Goal: Transaction & Acquisition: Purchase product/service

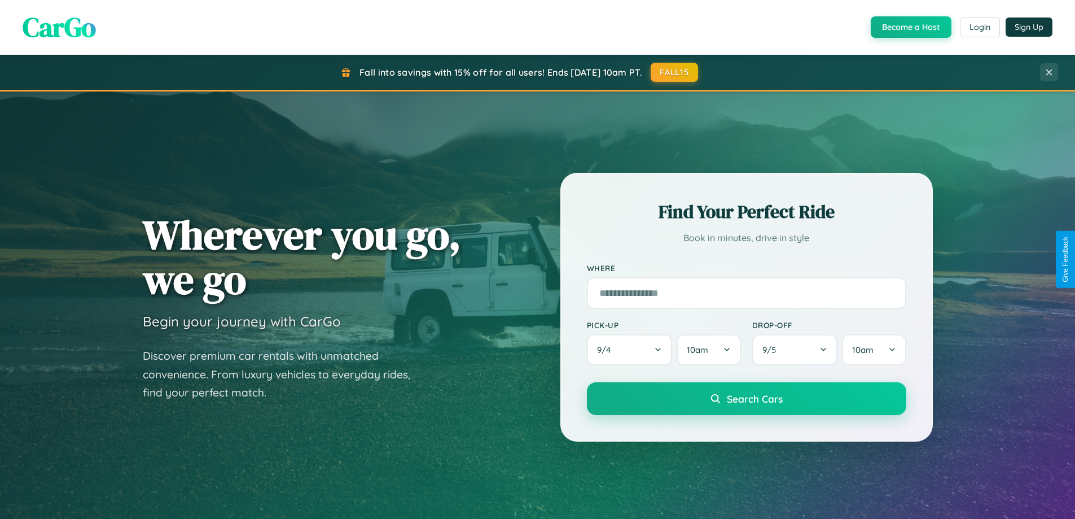
scroll to position [486, 0]
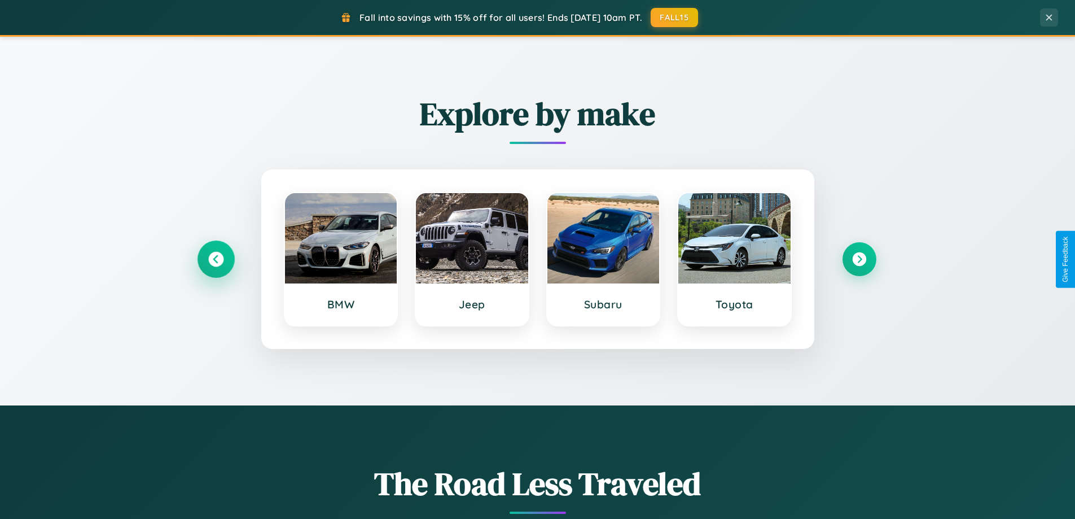
click at [216, 259] on icon at bounding box center [215, 259] width 15 height 15
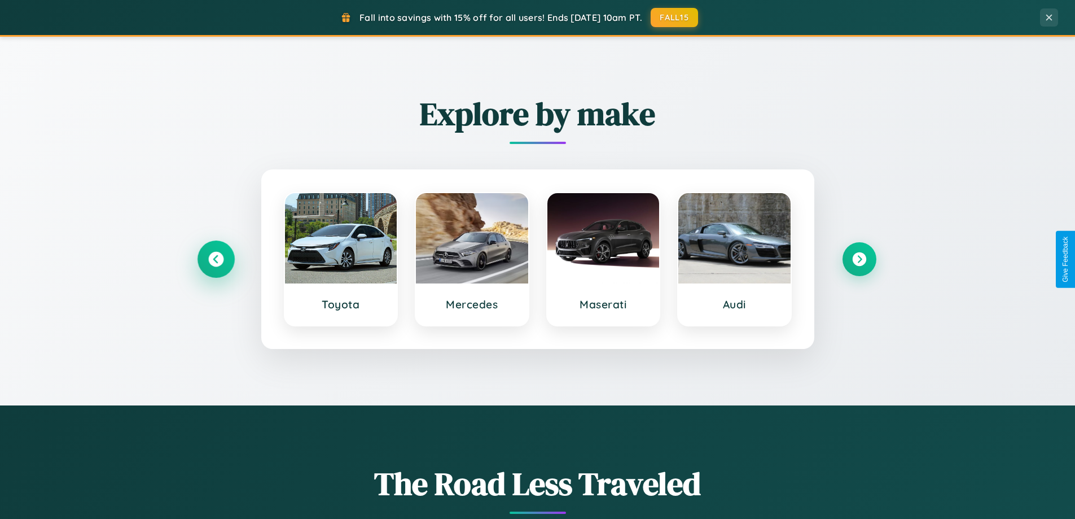
click at [216, 259] on icon at bounding box center [215, 259] width 15 height 15
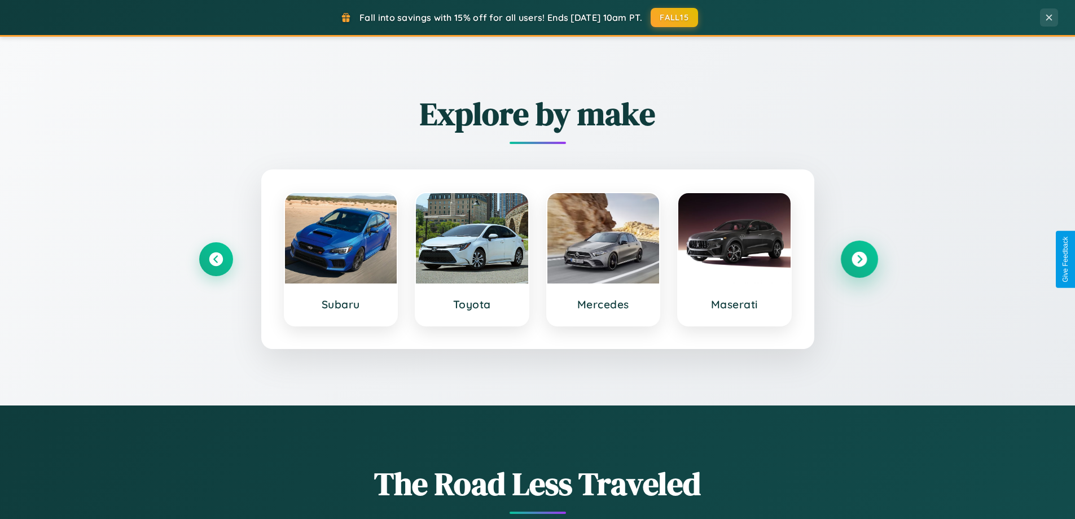
click at [859, 259] on icon at bounding box center [858, 259] width 15 height 15
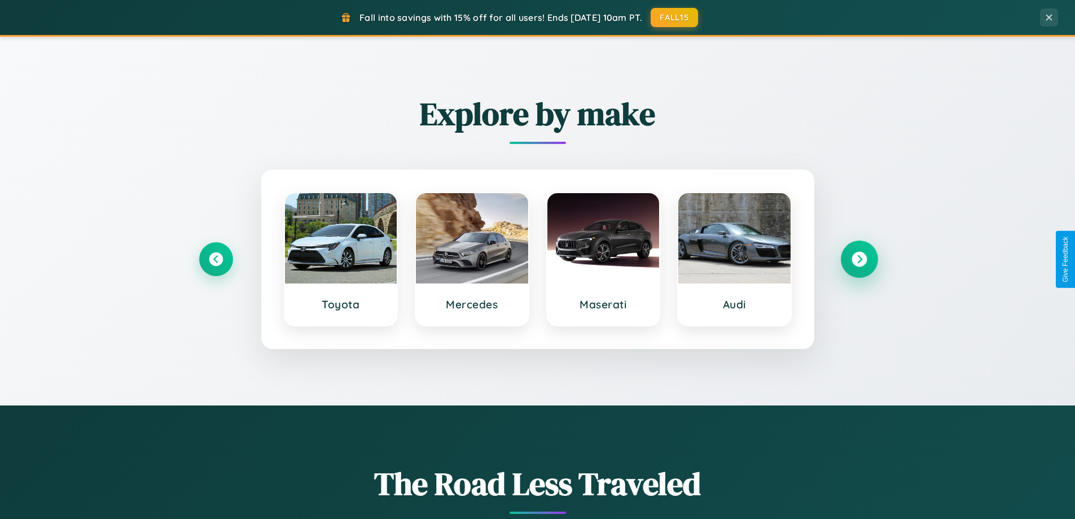
click at [859, 259] on icon at bounding box center [858, 259] width 15 height 15
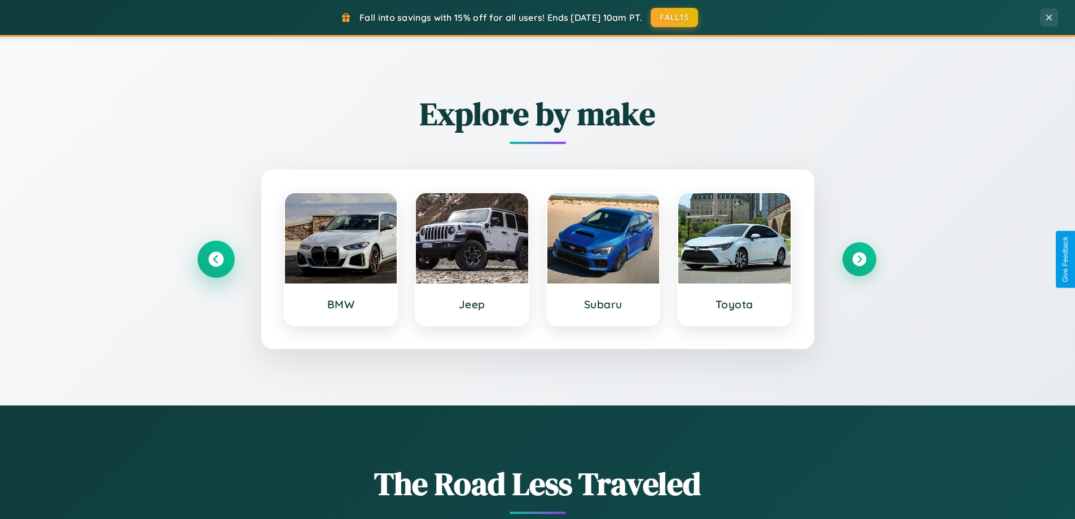
click at [216, 259] on icon at bounding box center [215, 259] width 15 height 15
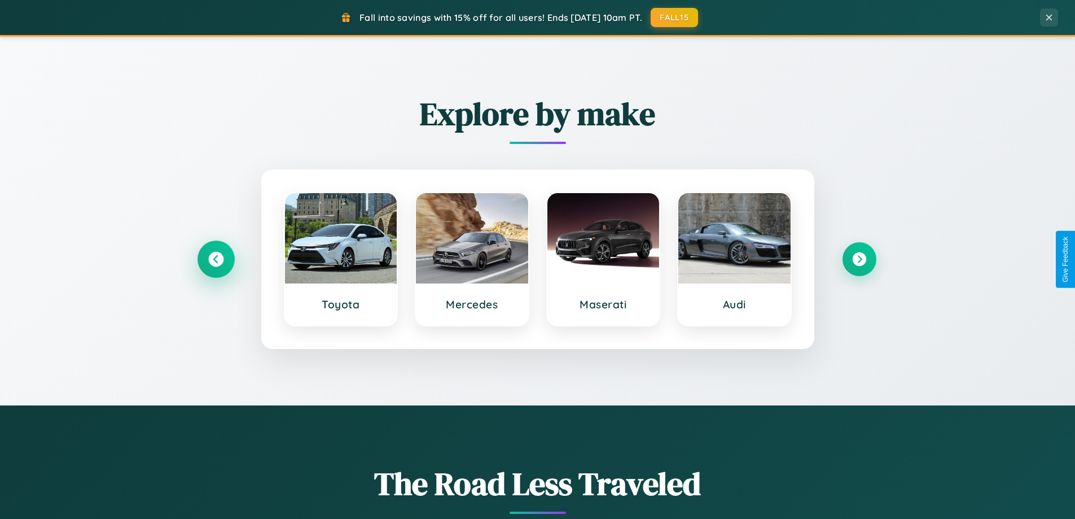
scroll to position [33, 0]
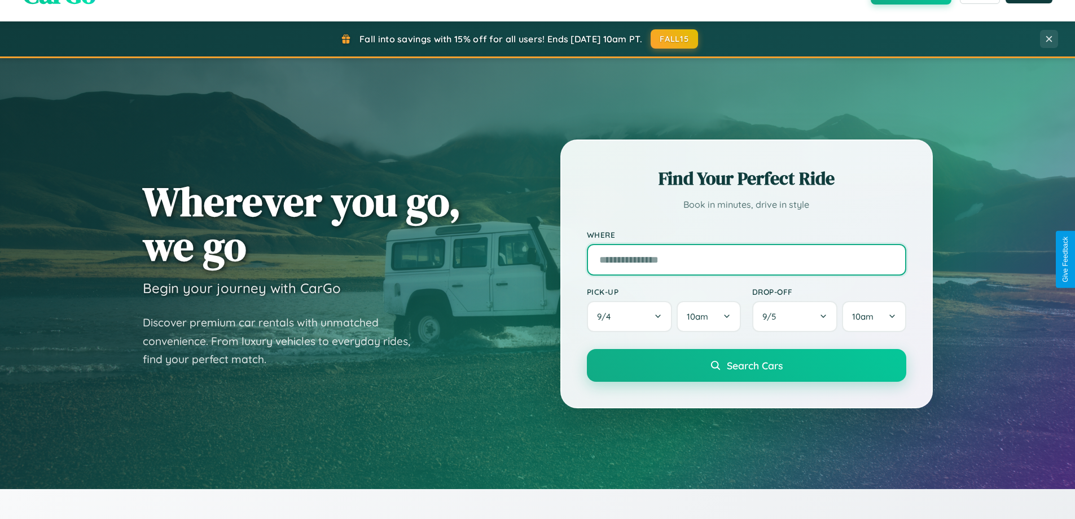
click at [746, 259] on input "text" at bounding box center [746, 260] width 319 height 32
type input "**********"
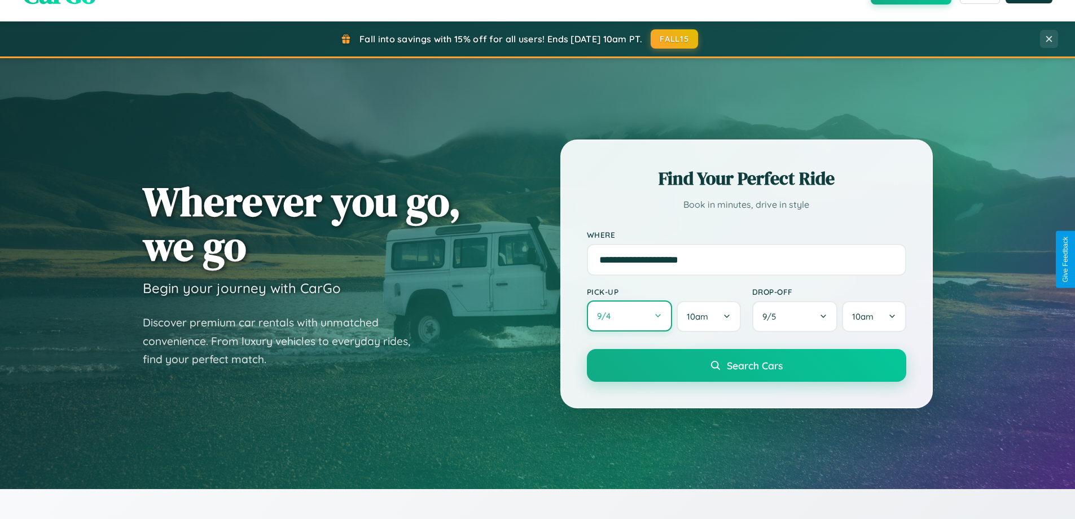
click at [629, 316] on button "9 / 4" at bounding box center [630, 315] width 86 height 31
select select "*"
select select "****"
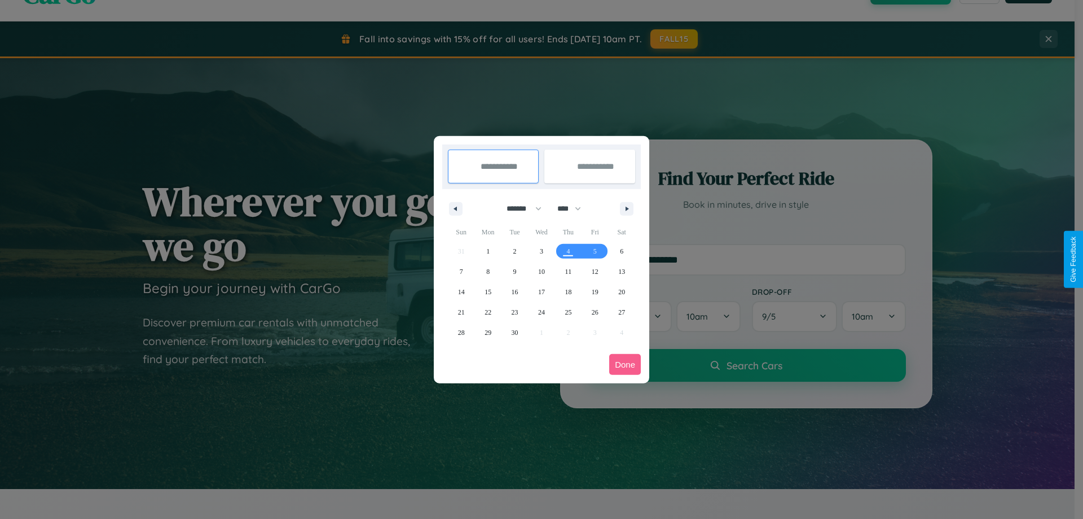
drag, startPoint x: 519, startPoint y: 208, endPoint x: 542, endPoint y: 226, distance: 28.9
click at [519, 208] on select "******* ******** ***** ***** *** **** **** ****** ********* ******* ******** **…" at bounding box center [522, 208] width 48 height 19
select select "**"
click at [622, 271] on span "13" at bounding box center [621, 271] width 7 height 20
type input "**********"
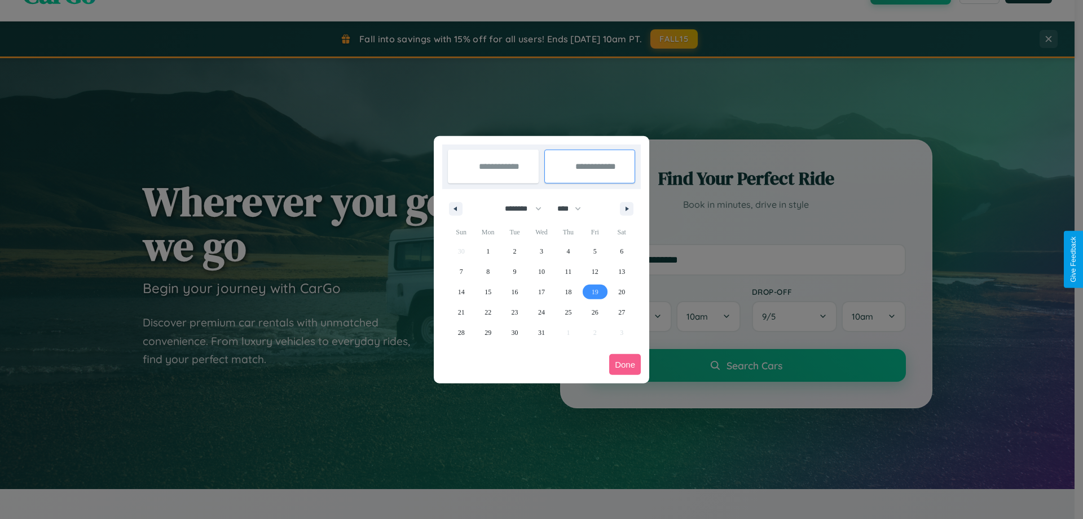
click at [595, 291] on span "19" at bounding box center [595, 292] width 7 height 20
type input "**********"
click at [625, 364] on button "Done" at bounding box center [625, 364] width 32 height 21
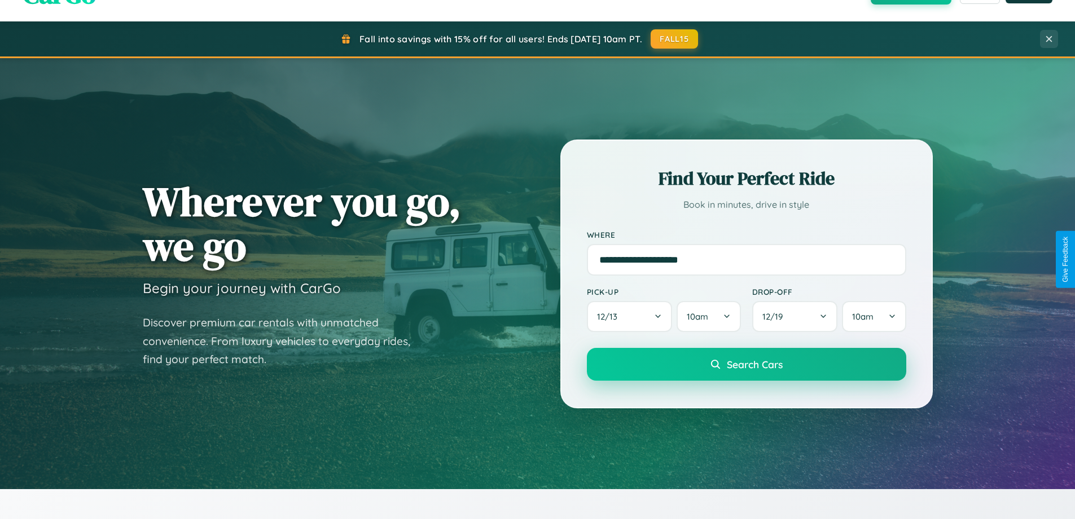
click at [746, 364] on span "Search Cars" at bounding box center [755, 364] width 56 height 12
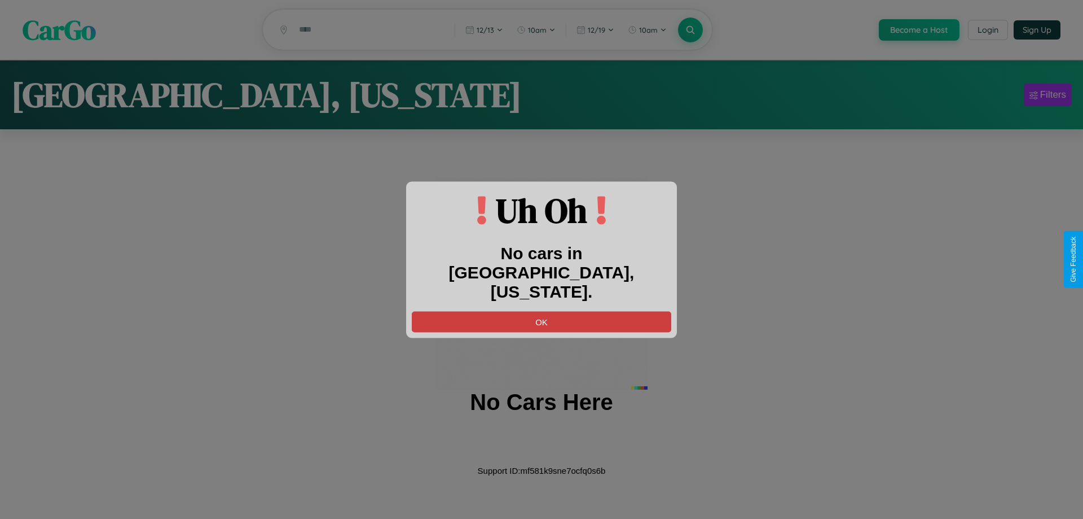
click at [542, 311] on button "OK" at bounding box center [542, 321] width 260 height 21
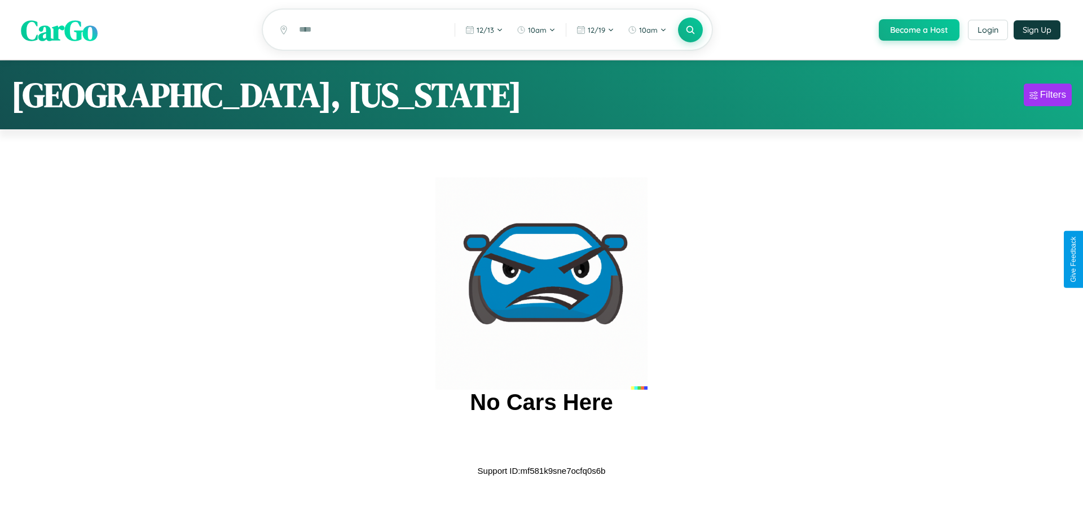
click at [59, 30] on span "CarGo" at bounding box center [59, 29] width 77 height 39
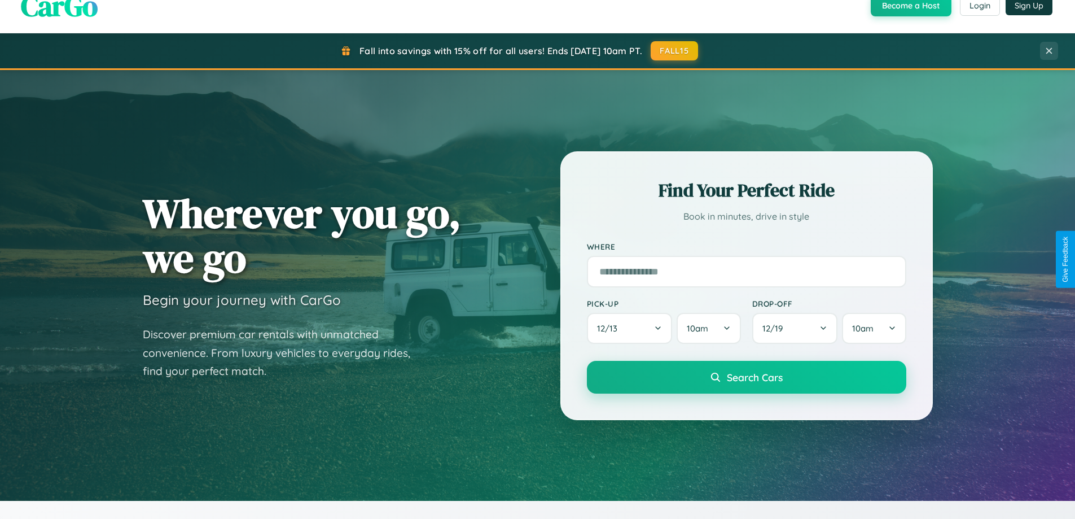
scroll to position [2171, 0]
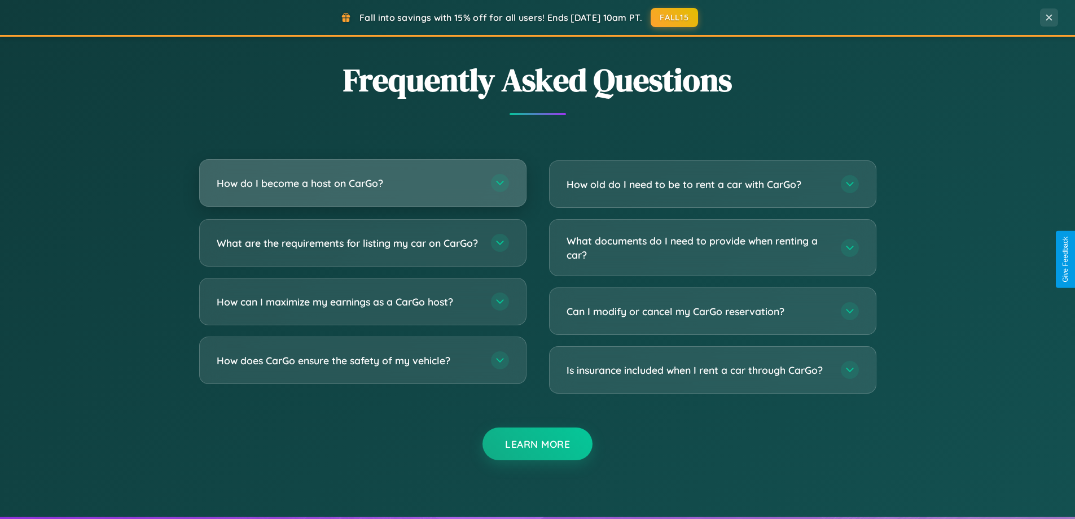
click at [362, 183] on h3 "How do I become a host on CarGo?" at bounding box center [348, 183] width 263 height 14
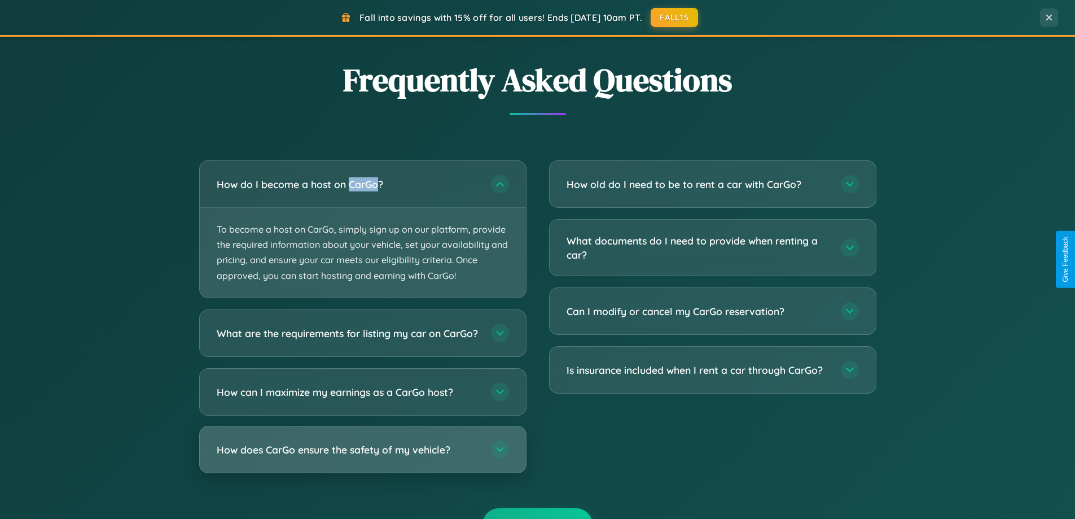
click at [362, 456] on h3 "How does CarGo ensure the safety of my vehicle?" at bounding box center [348, 449] width 263 height 14
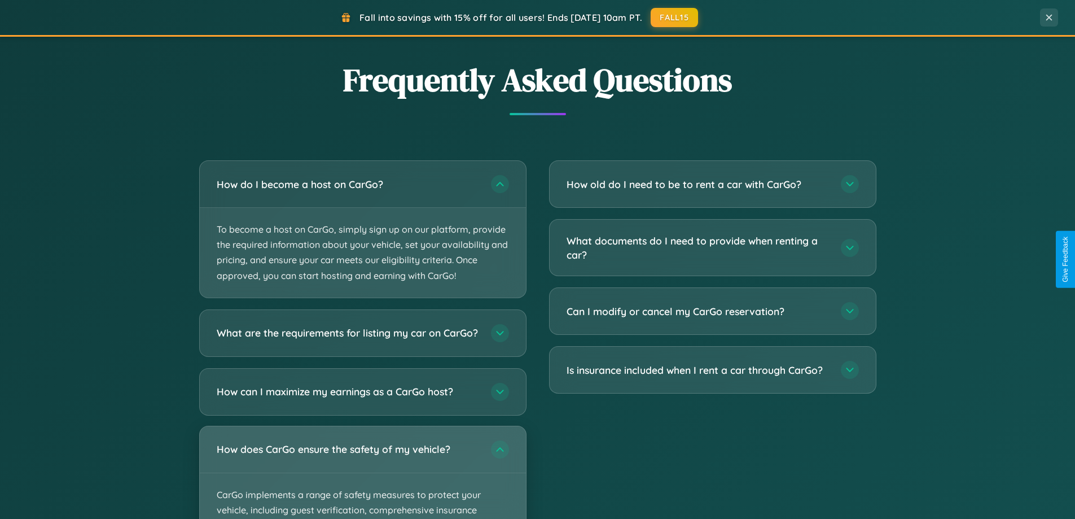
click at [362, 472] on div "How does CarGo ensure the safety of my vehicle?" at bounding box center [363, 449] width 326 height 46
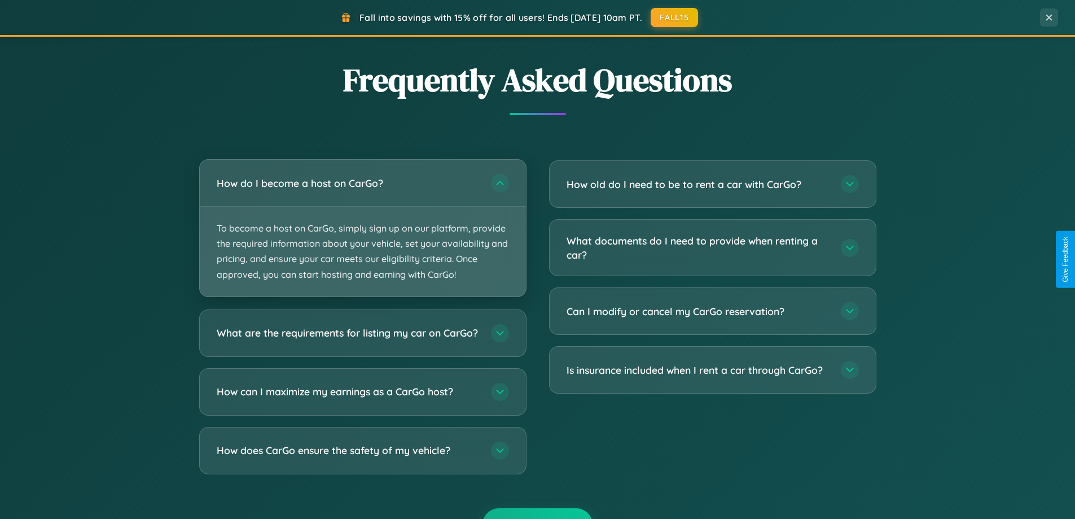
click at [362, 229] on p "To become a host on CarGo, simply sign up on our platform, provide the required…" at bounding box center [363, 252] width 326 height 90
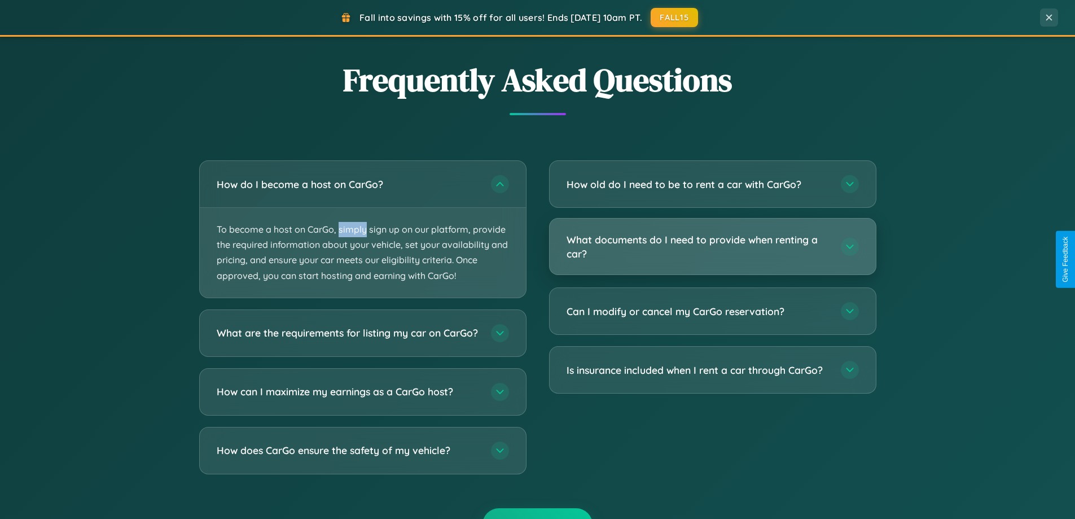
click at [712, 247] on h3 "What documents do I need to provide when renting a car?" at bounding box center [697, 246] width 263 height 28
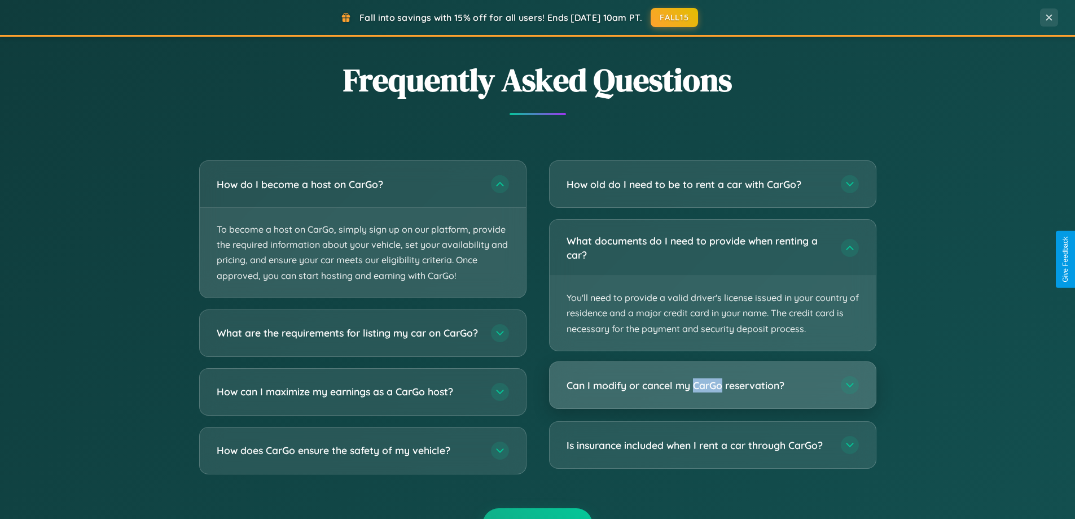
click at [712, 385] on h3 "Can I modify or cancel my CarGo reservation?" at bounding box center [697, 385] width 263 height 14
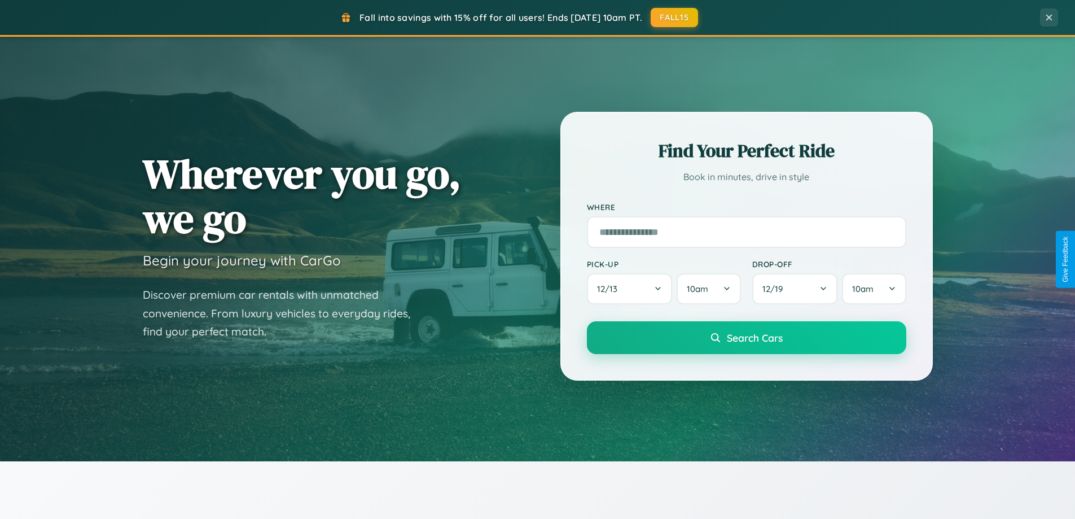
scroll to position [0, 0]
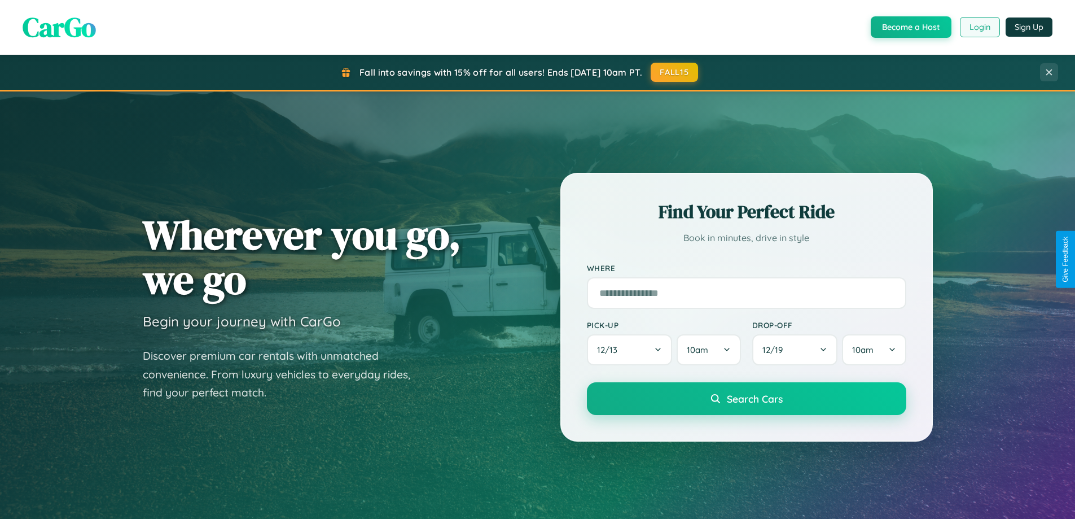
click at [979, 27] on button "Login" at bounding box center [980, 27] width 40 height 20
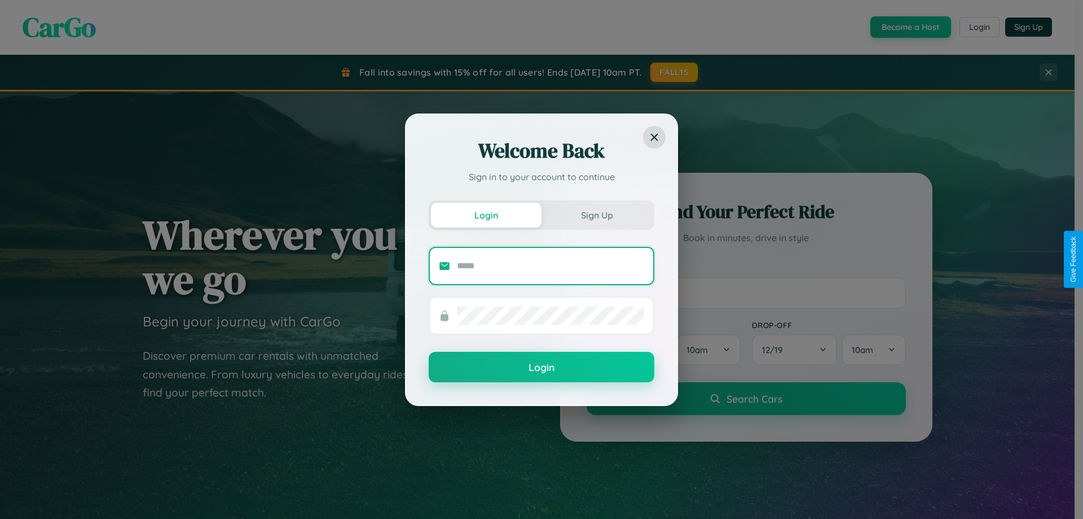
click at [551, 265] on input "text" at bounding box center [550, 266] width 187 height 18
type input "**********"
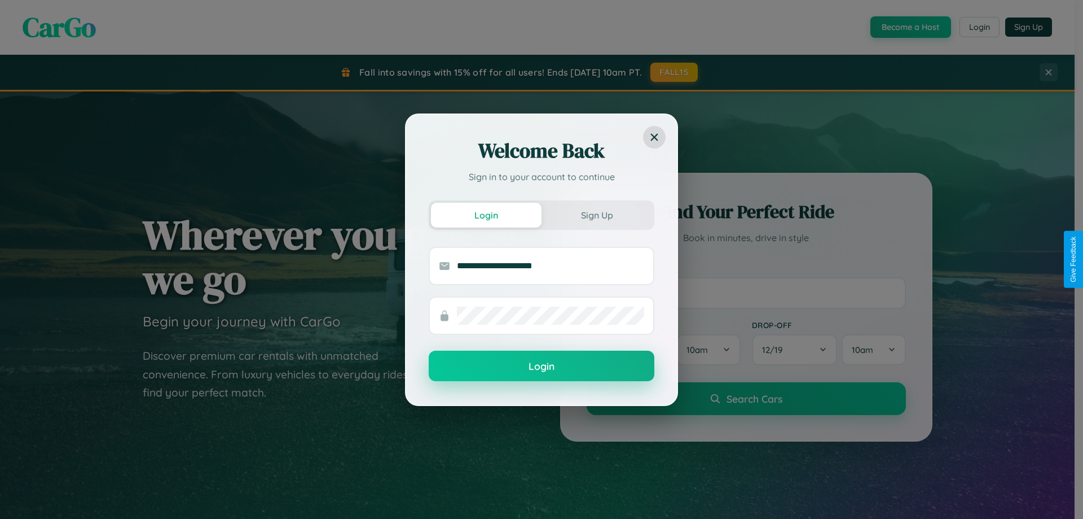
click at [542, 366] on button "Login" at bounding box center [542, 365] width 226 height 30
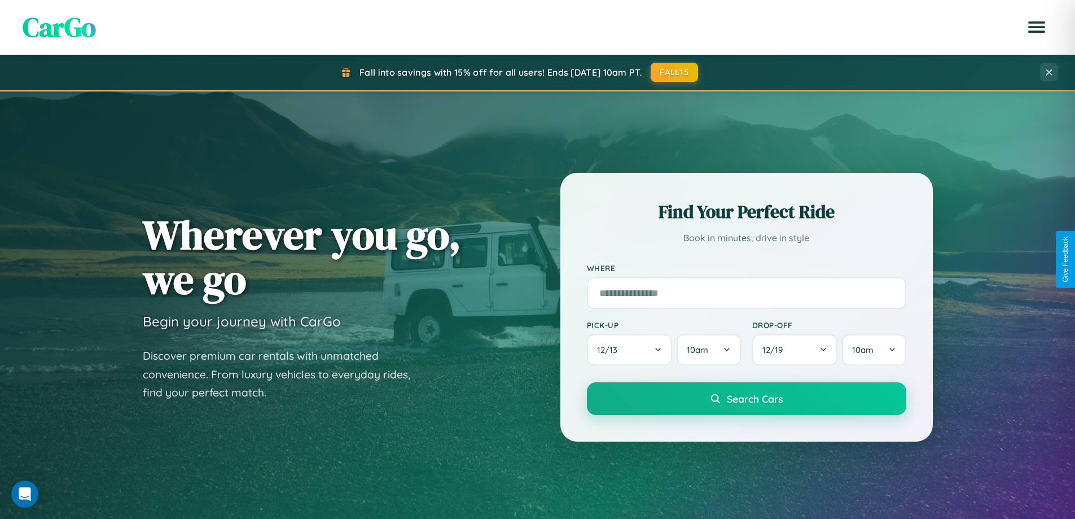
scroll to position [486, 0]
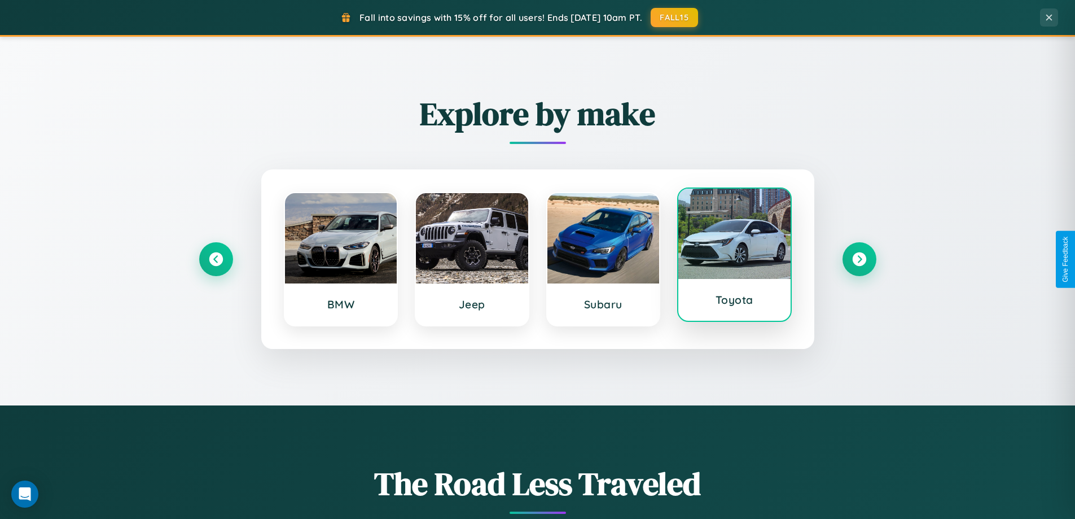
click at [734, 257] on div at bounding box center [734, 233] width 112 height 90
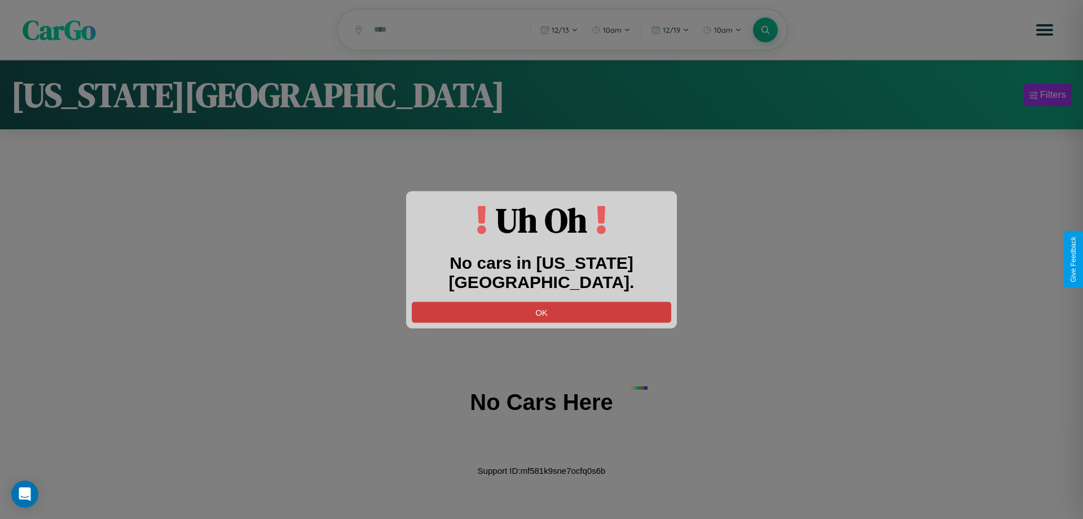
click at [542, 301] on button "OK" at bounding box center [542, 311] width 260 height 21
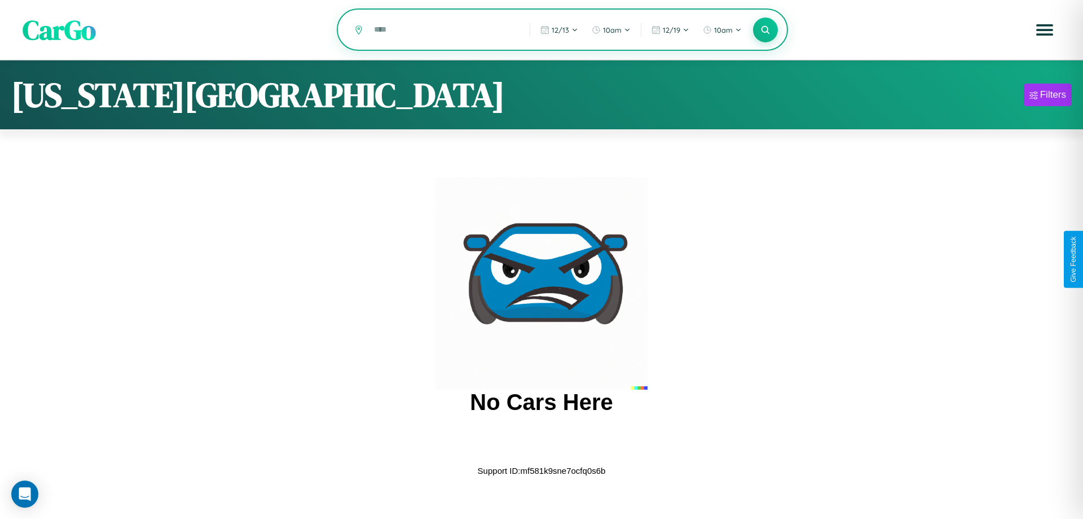
click at [444, 30] on input "text" at bounding box center [443, 30] width 150 height 20
click at [766, 30] on icon at bounding box center [765, 29] width 11 height 11
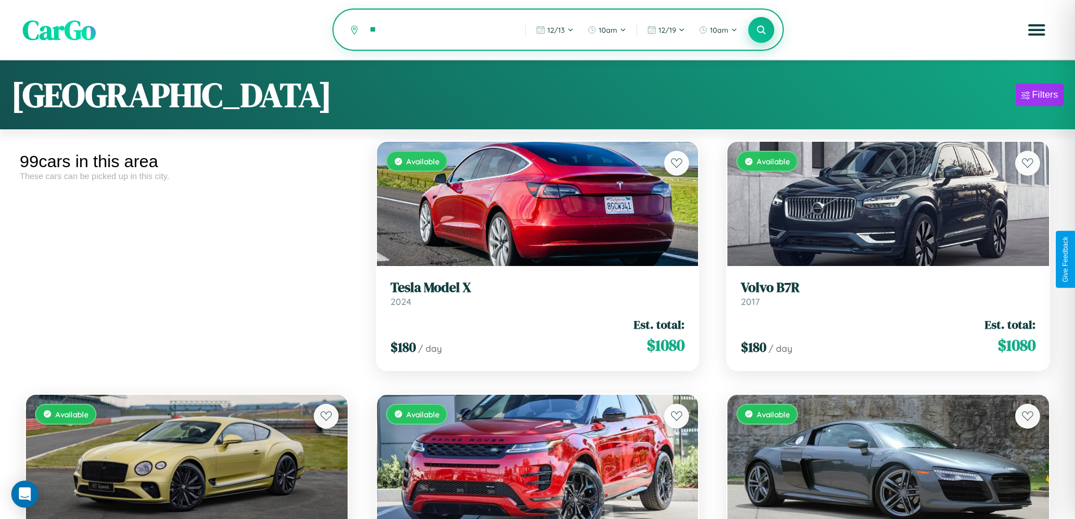
type input "*"
click at [761, 30] on icon at bounding box center [761, 29] width 11 height 11
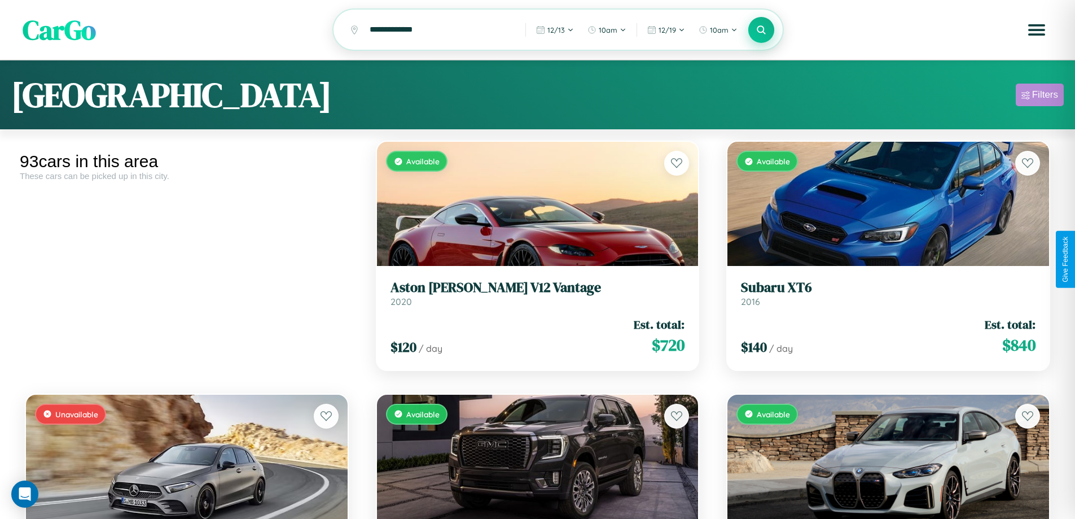
click at [1039, 96] on div "Filters" at bounding box center [1045, 94] width 26 height 11
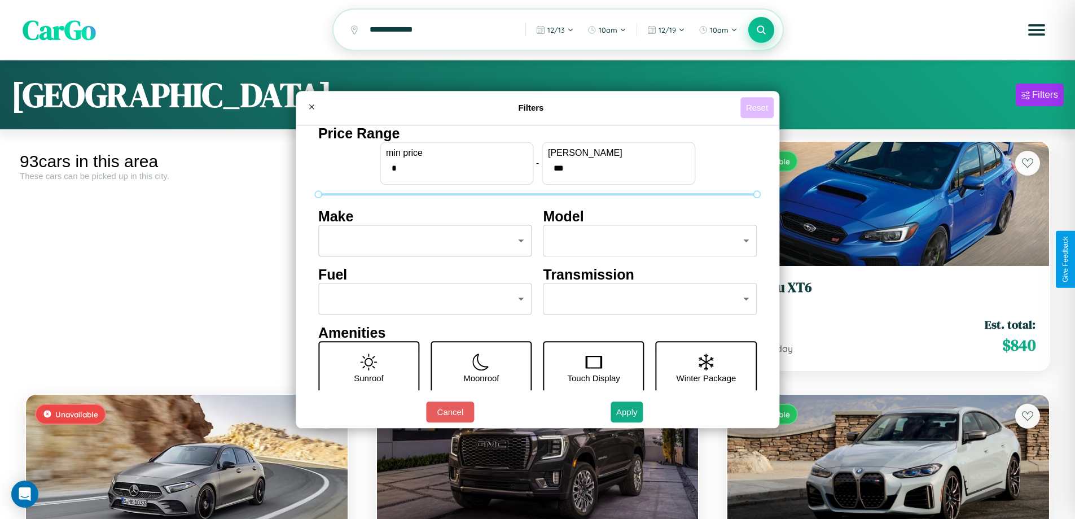
click at [758, 107] on button "Reset" at bounding box center [756, 107] width 33 height 21
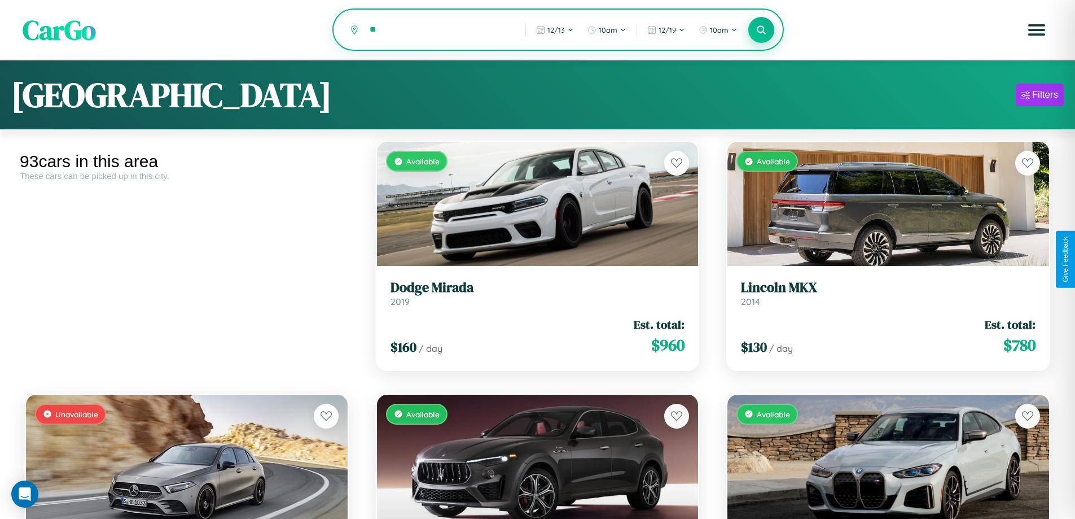
type input "*"
type input "****"
click at [761, 30] on icon at bounding box center [761, 29] width 11 height 11
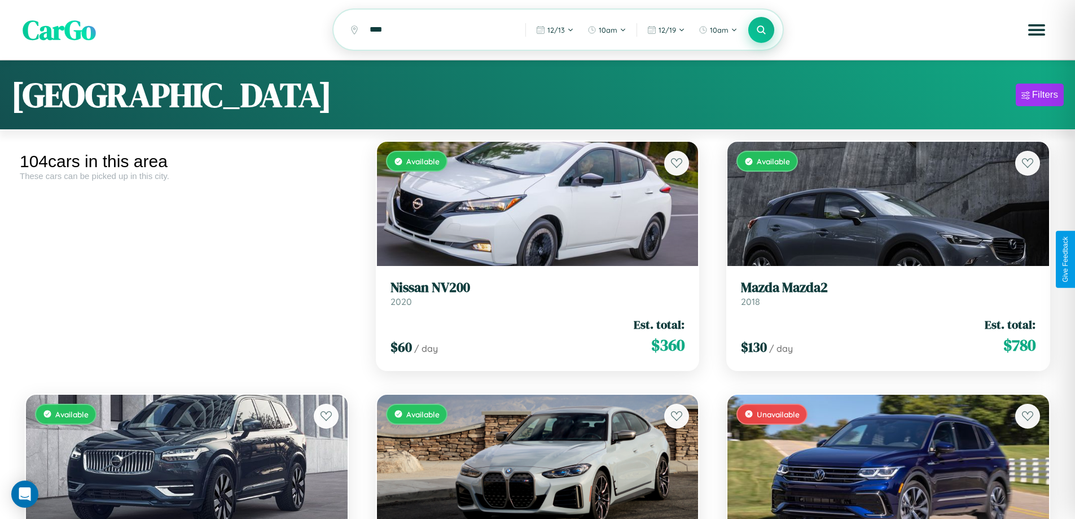
scroll to position [7738, 0]
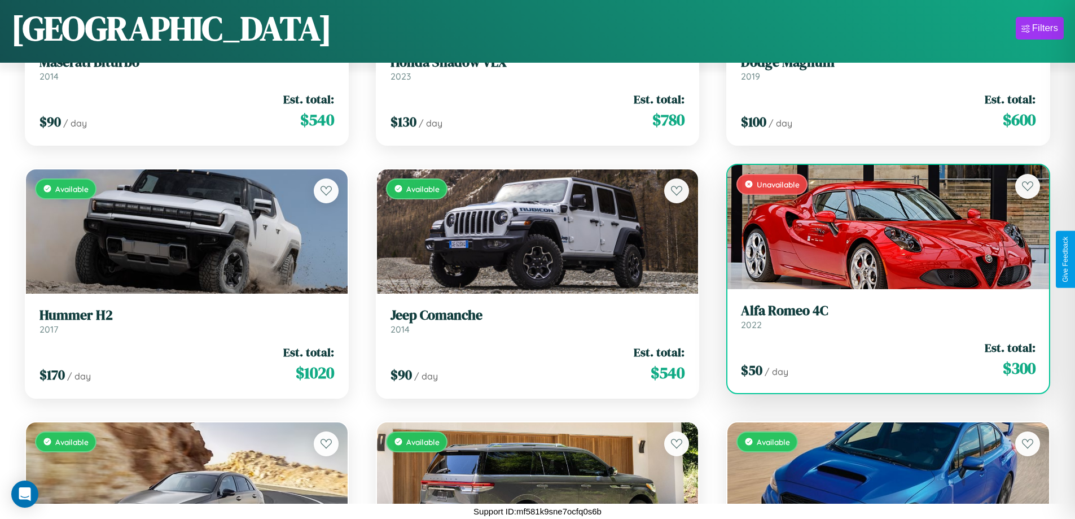
click at [881, 320] on link "Alfa Romeo 4C 2022" at bounding box center [888, 316] width 295 height 28
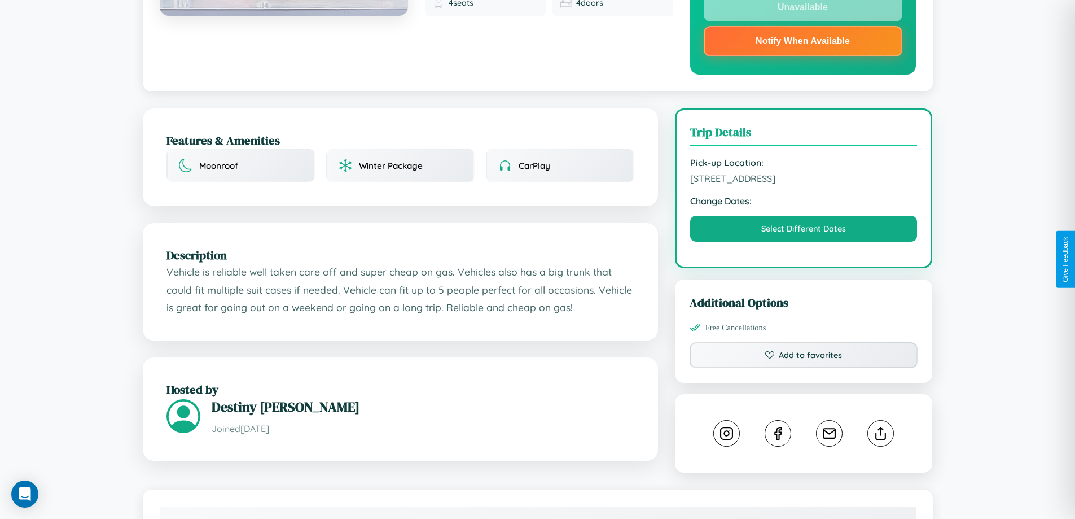
scroll to position [328, 0]
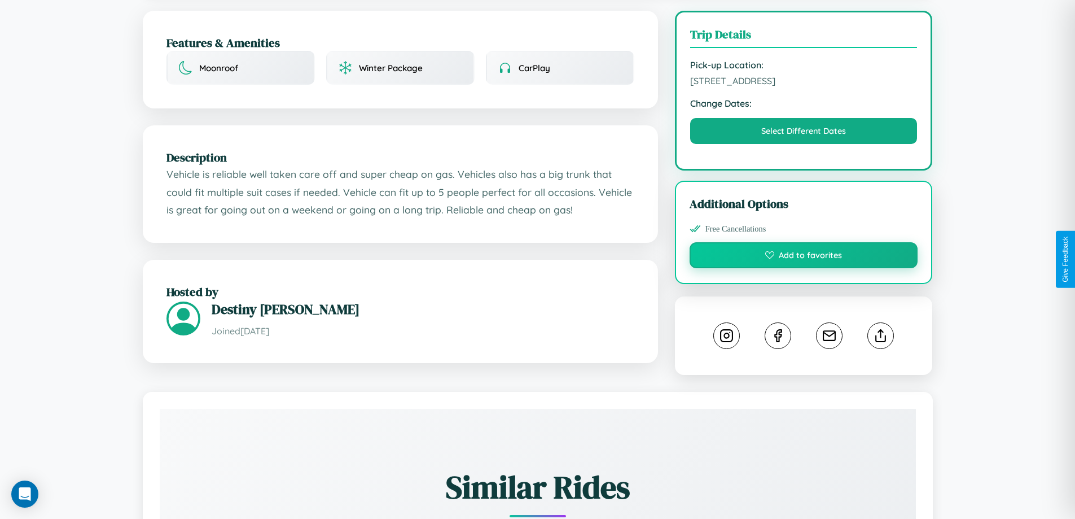
click at [803, 257] on button "Add to favorites" at bounding box center [803, 255] width 229 height 26
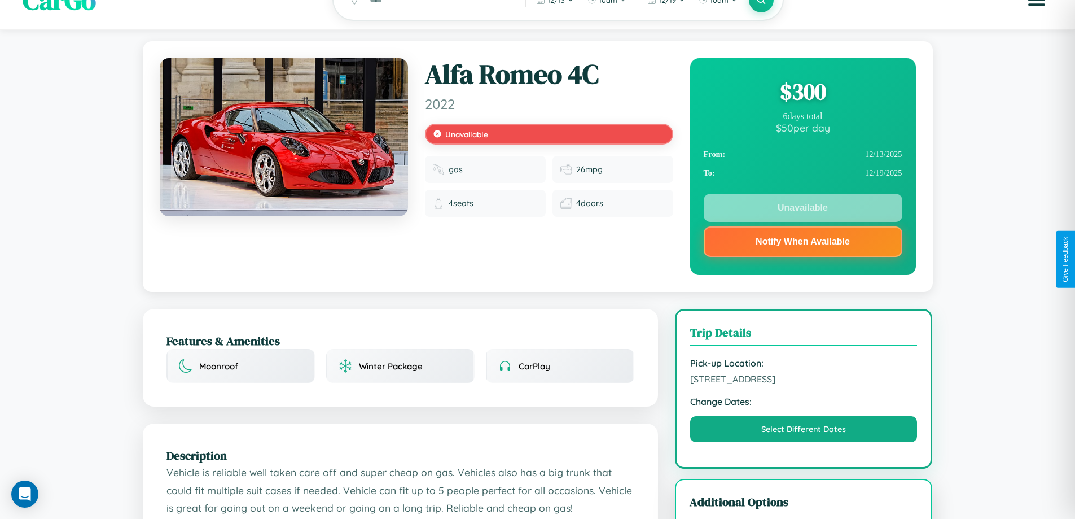
scroll to position [0, 0]
